Goal: Information Seeking & Learning: Learn about a topic

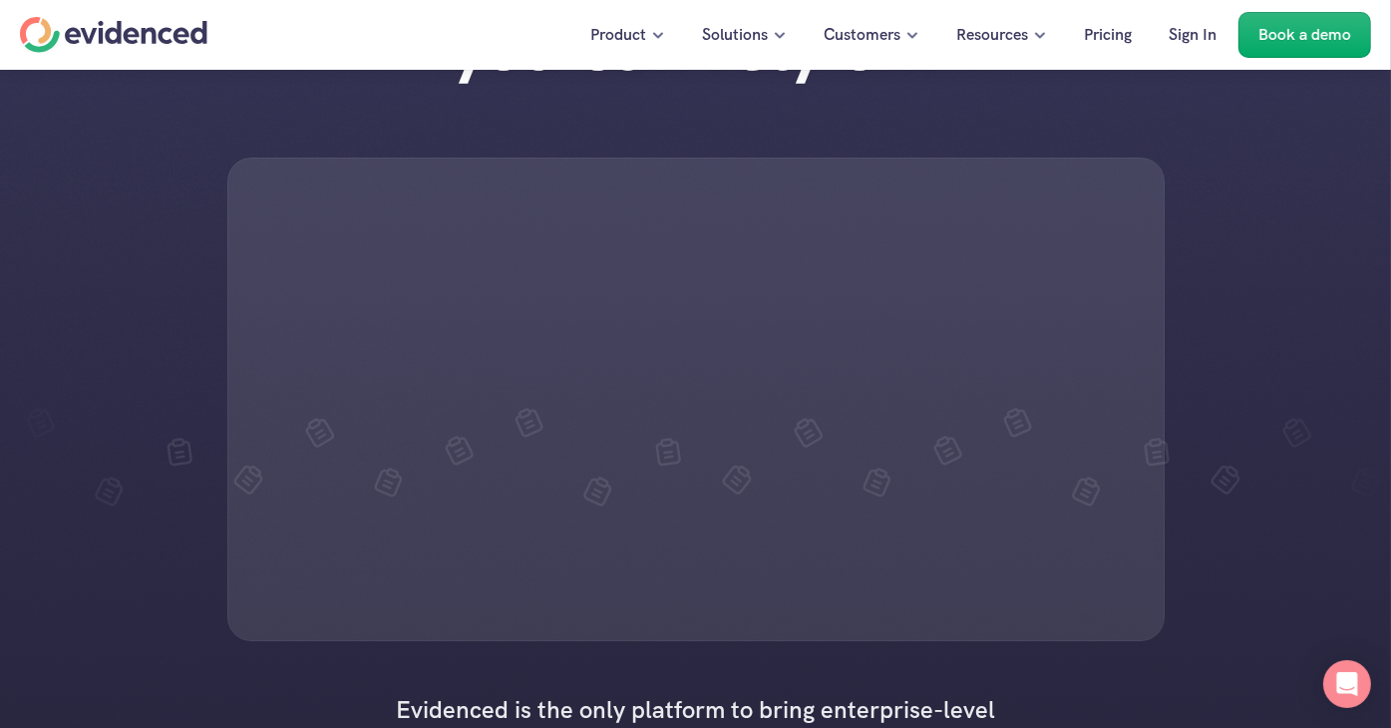
scroll to position [199, 0]
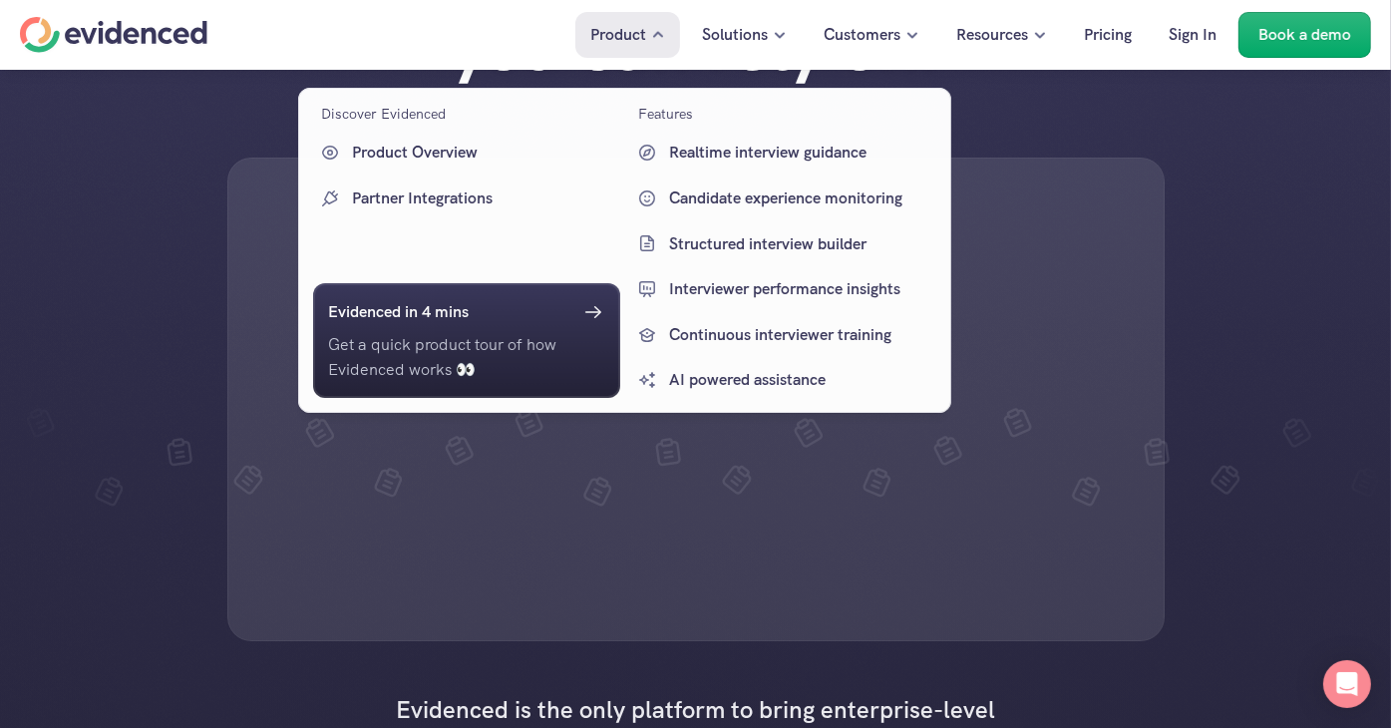
click at [614, 39] on p "Product" at bounding box center [618, 35] width 56 height 26
click at [504, 146] on p "Product Overview" at bounding box center [483, 153] width 263 height 26
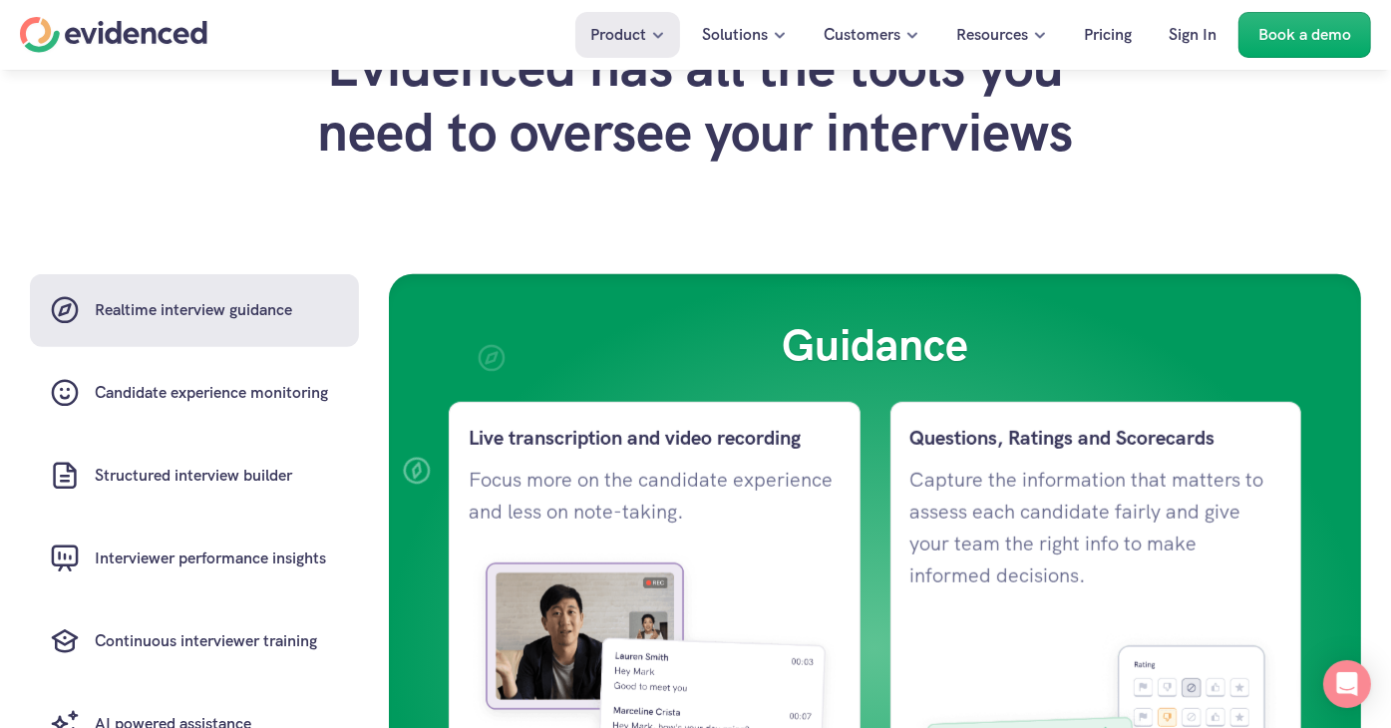
scroll to position [1197, 0]
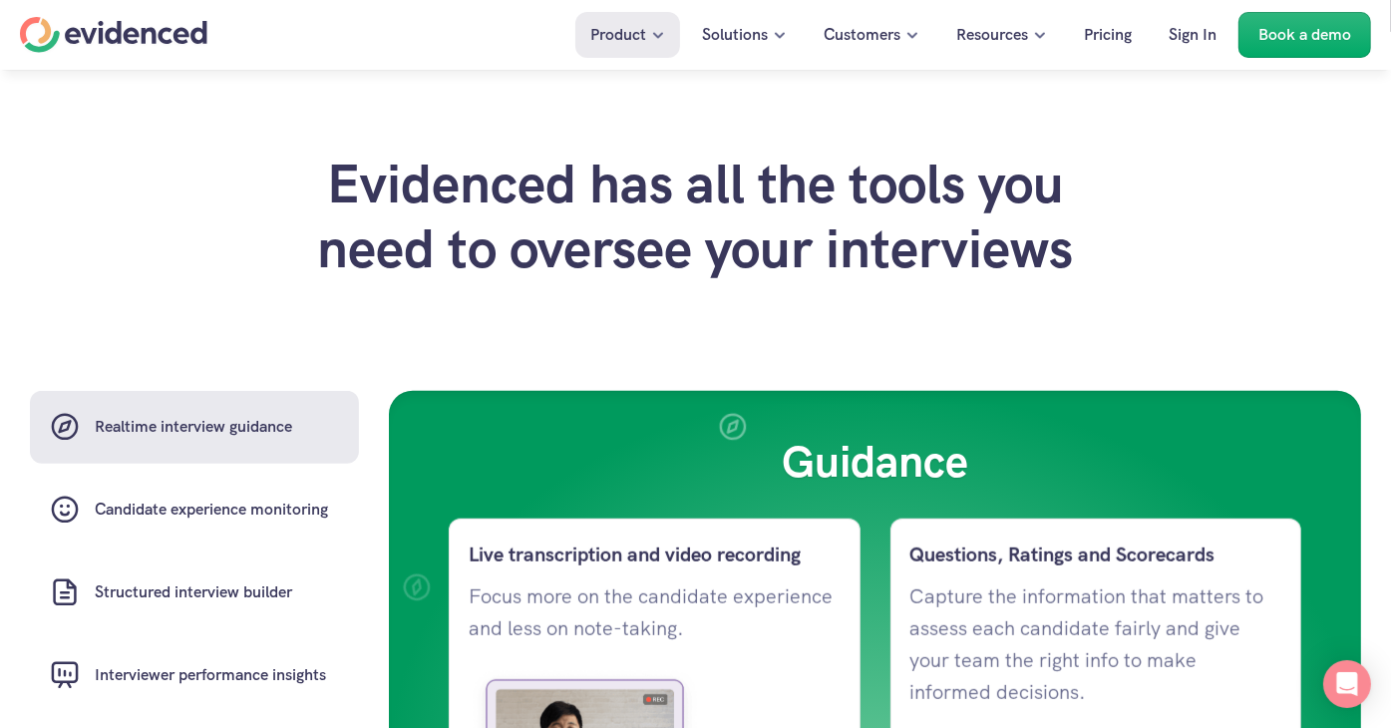
drag, startPoint x: 1103, startPoint y: 276, endPoint x: 541, endPoint y: 239, distance: 562.6
click at [541, 239] on h2 "Evidenced has all the tools you need to oversee your interviews" at bounding box center [696, 217] width 818 height 130
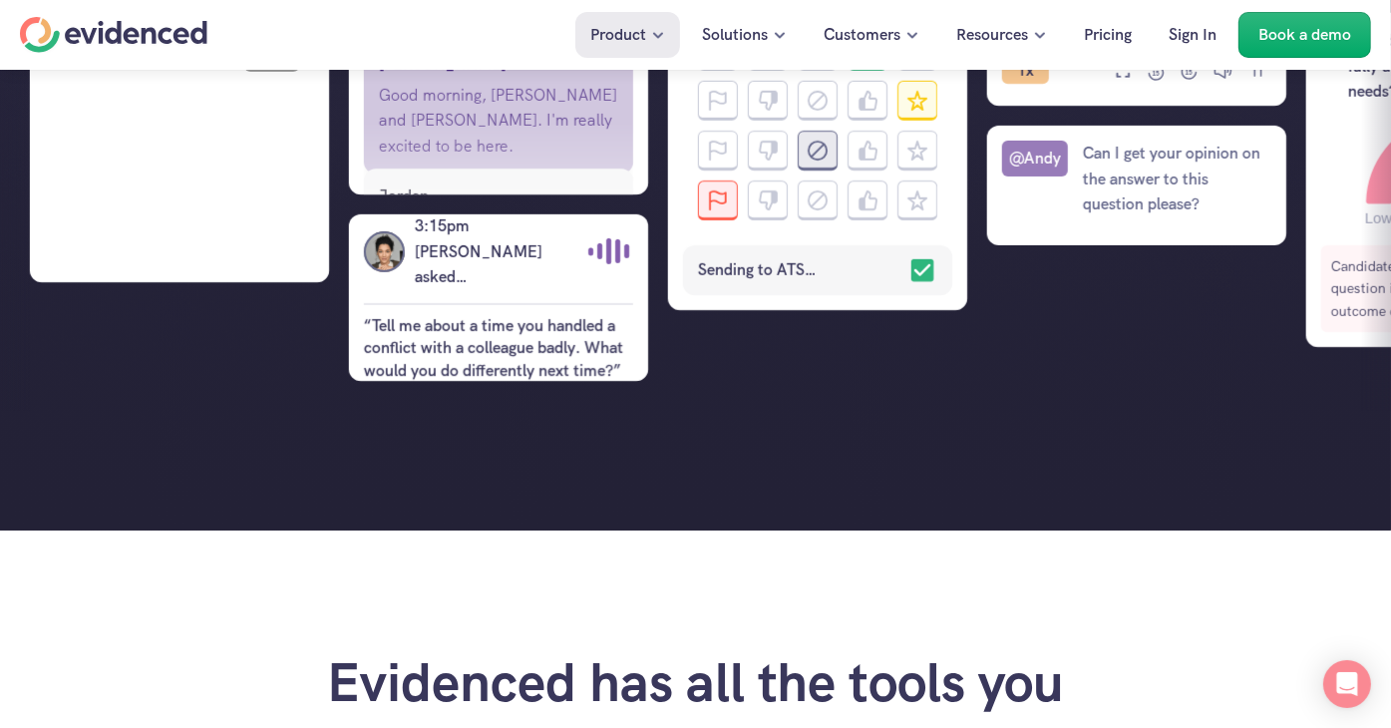
scroll to position [1097, 0]
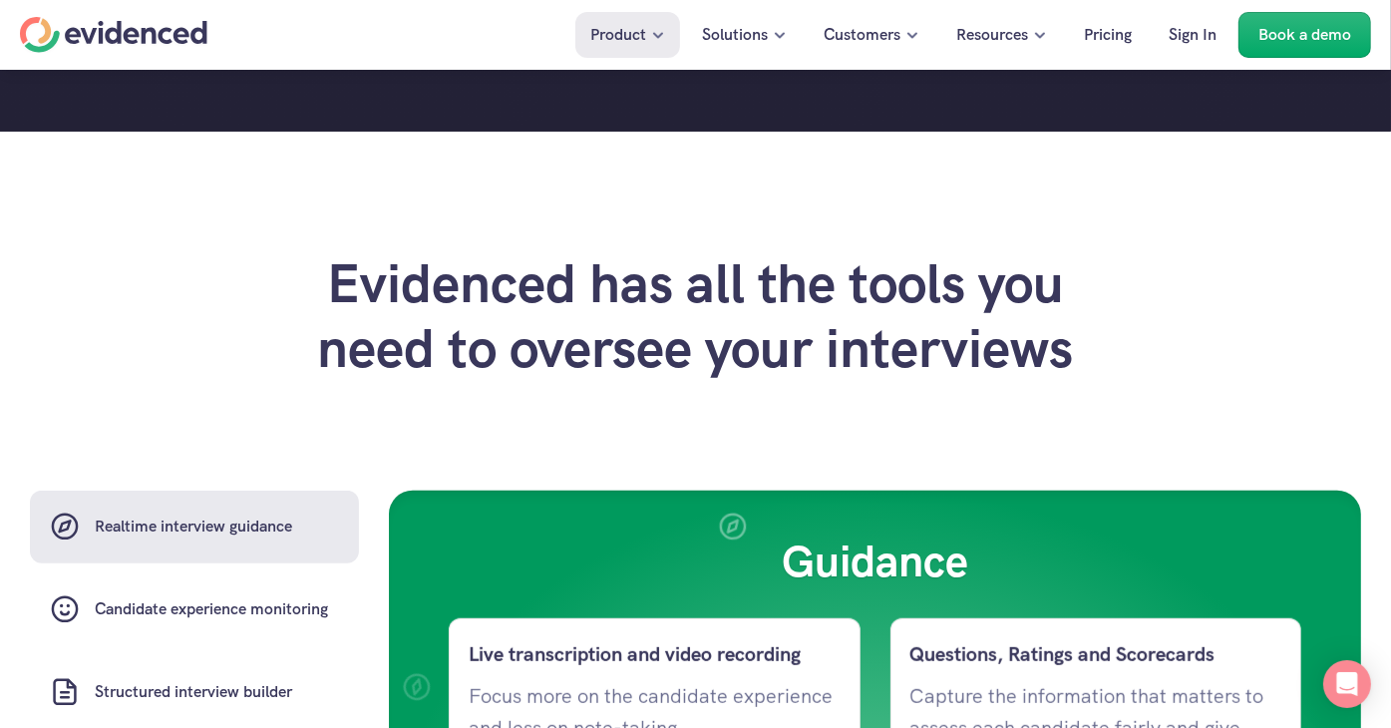
drag, startPoint x: 1096, startPoint y: 366, endPoint x: 275, endPoint y: 308, distance: 822.7
click at [275, 308] on header "Evidenced has all the tools you need to oversee your interviews" at bounding box center [695, 326] width 1331 height 150
copy h2 "Evidenced has all the tools you need to oversee your interviews"
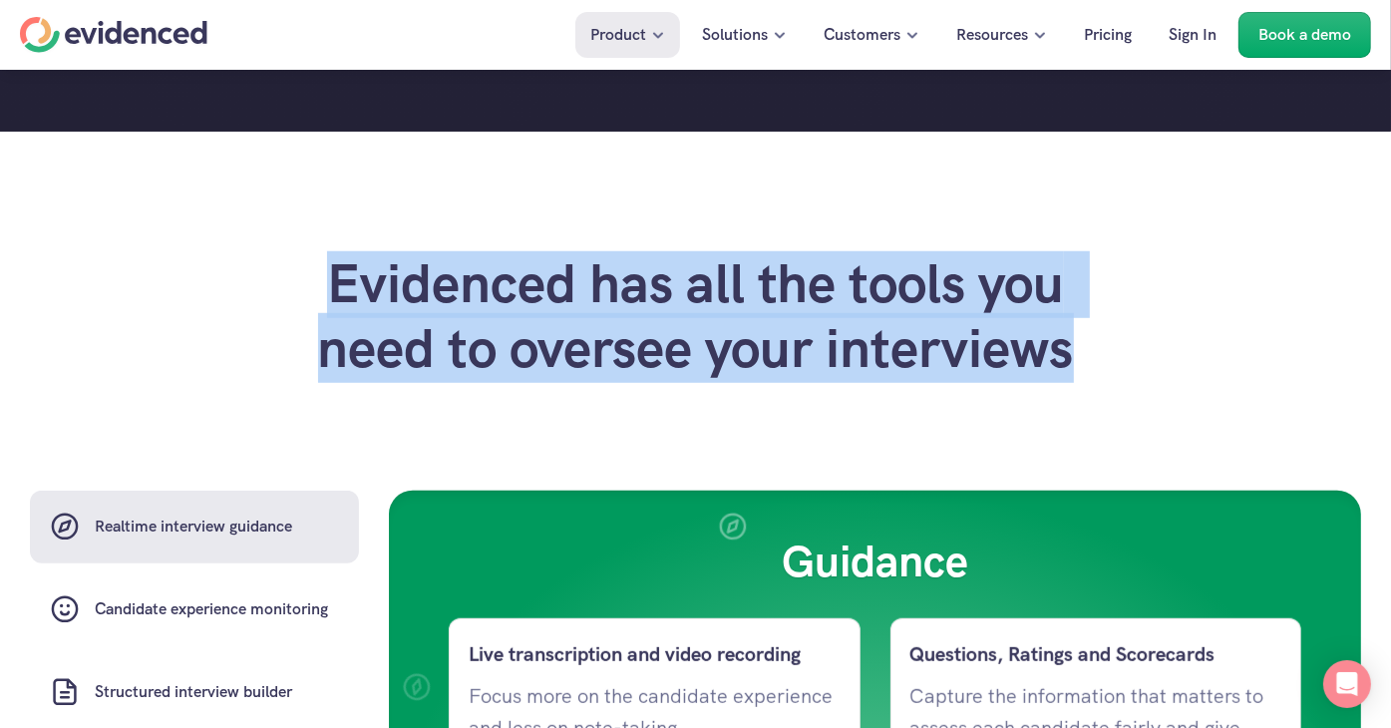
scroll to position [1097, 0]
